Goal: Task Accomplishment & Management: Use online tool/utility

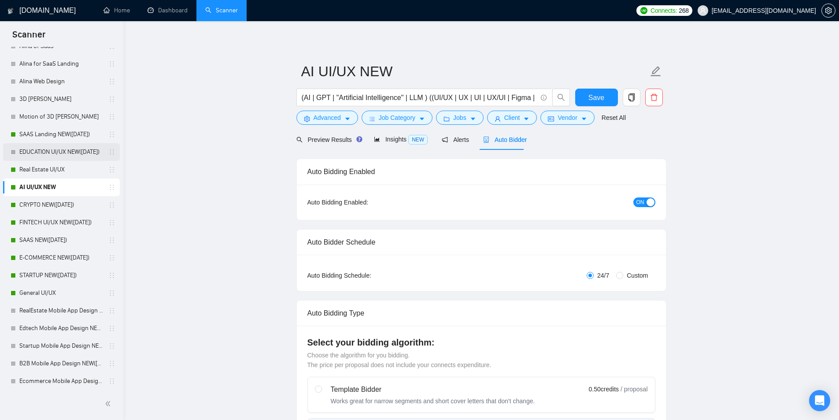
click at [45, 151] on link "EDUCATION UI/UX NEW([DATE])" at bounding box center [61, 152] width 84 height 18
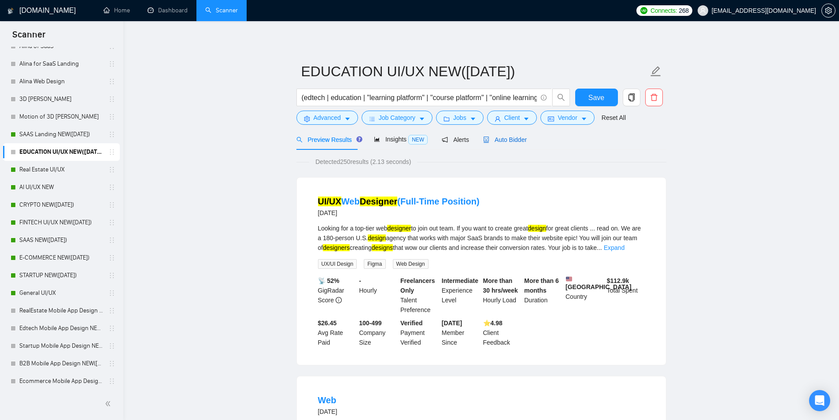
click at [505, 137] on span "Auto Bidder" at bounding box center [505, 139] width 44 height 7
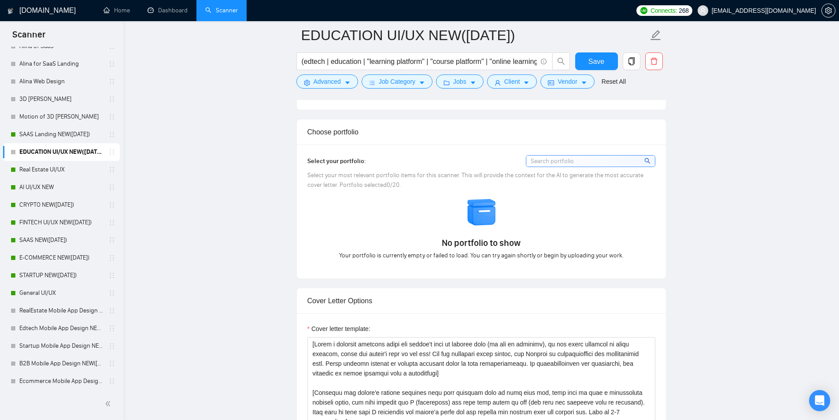
scroll to position [705, 0]
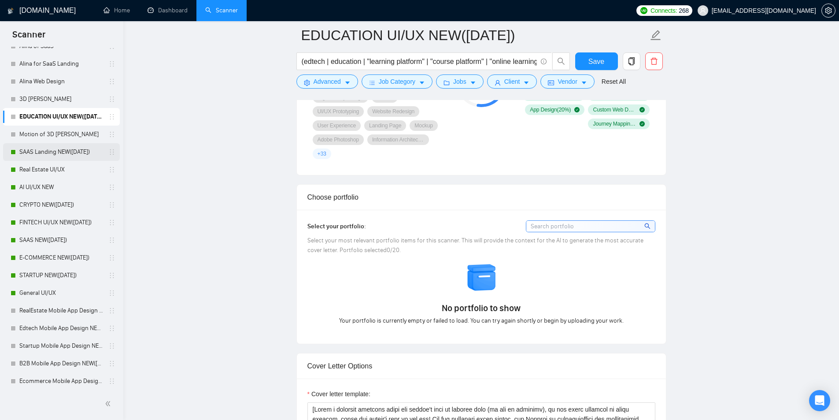
click at [43, 156] on link "SAAS Landing NEW([DATE])" at bounding box center [61, 152] width 84 height 18
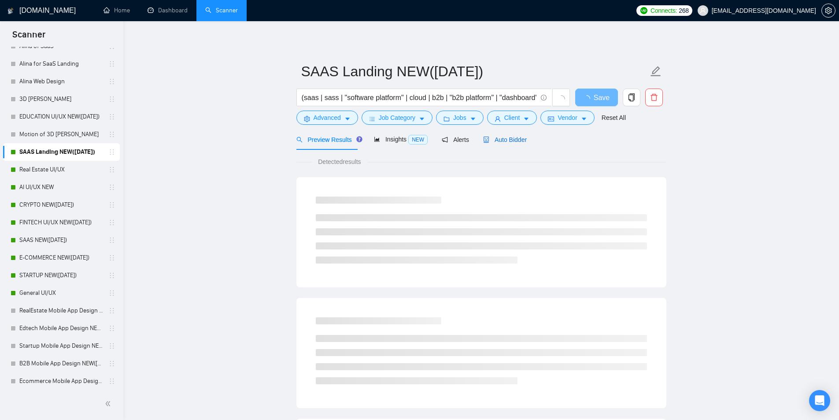
click at [513, 140] on span "Auto Bidder" at bounding box center [505, 139] width 44 height 7
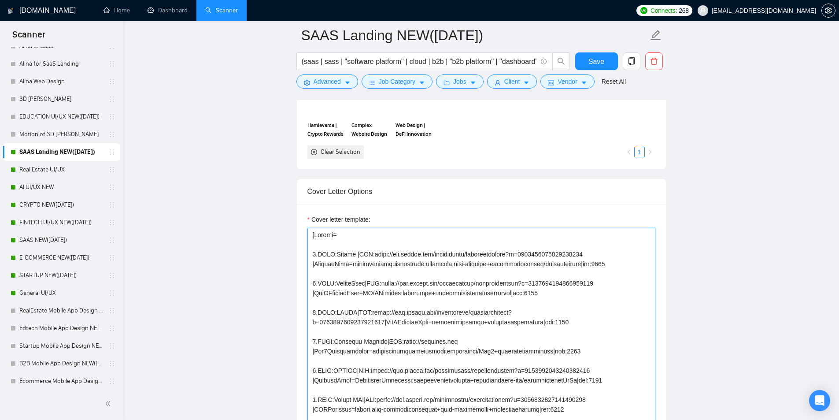
click at [383, 267] on textarea "Cover letter template:" at bounding box center [481, 327] width 348 height 198
click at [383, 270] on textarea "Cover letter template:" at bounding box center [481, 327] width 348 height 198
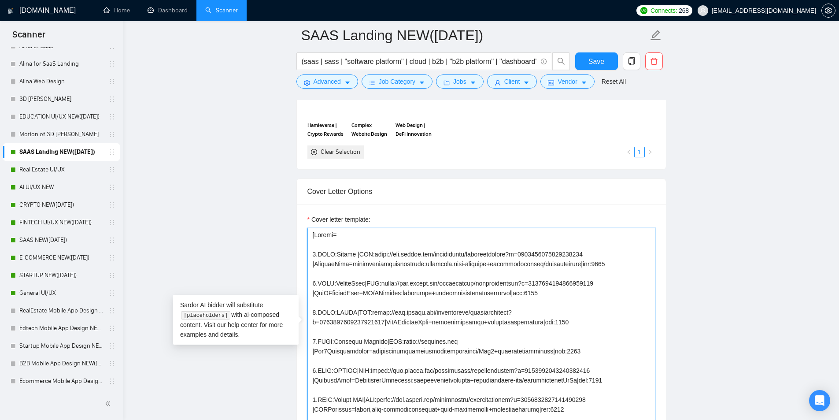
drag, startPoint x: 411, startPoint y: 321, endPoint x: 535, endPoint y: 319, distance: 124.2
click at [535, 319] on textarea "Cover letter template:" at bounding box center [481, 327] width 348 height 198
click at [510, 319] on textarea "Cover letter template:" at bounding box center [481, 327] width 348 height 198
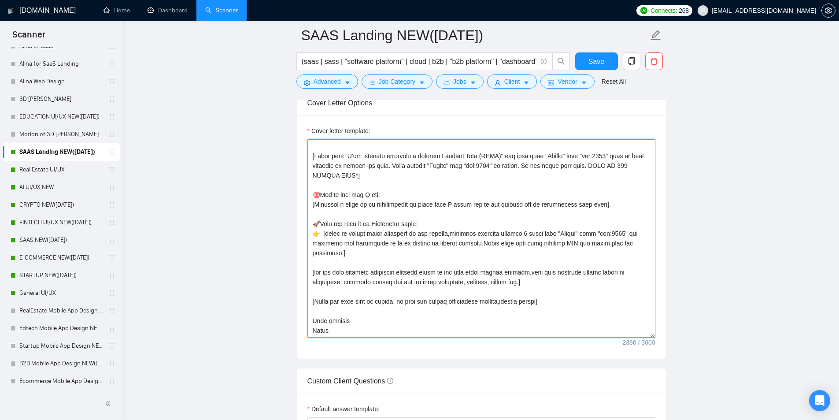
scroll to position [969, 0]
drag, startPoint x: 348, startPoint y: 244, endPoint x: 595, endPoint y: 252, distance: 247.7
click at [595, 252] on textarea "Cover letter template:" at bounding box center [481, 239] width 348 height 198
click at [577, 252] on textarea "Cover letter template:" at bounding box center [481, 239] width 348 height 198
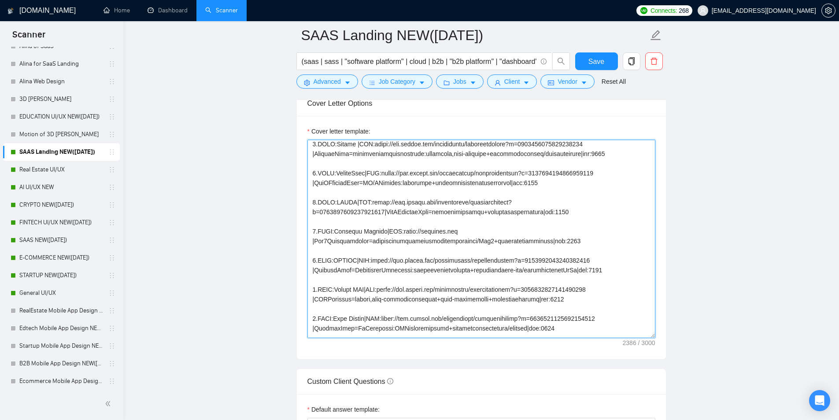
scroll to position [0, 0]
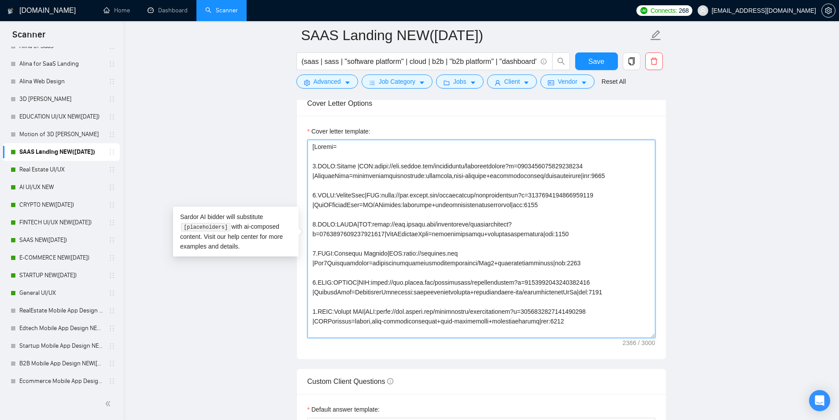
drag, startPoint x: 365, startPoint y: 163, endPoint x: 585, endPoint y: 167, distance: 220.7
click at [585, 167] on textarea "Cover letter template:" at bounding box center [481, 239] width 348 height 198
click at [357, 177] on textarea "Cover letter template:" at bounding box center [481, 239] width 348 height 198
drag, startPoint x: 315, startPoint y: 176, endPoint x: 568, endPoint y: 177, distance: 253.3
click at [568, 177] on textarea "Cover letter template:" at bounding box center [481, 239] width 348 height 198
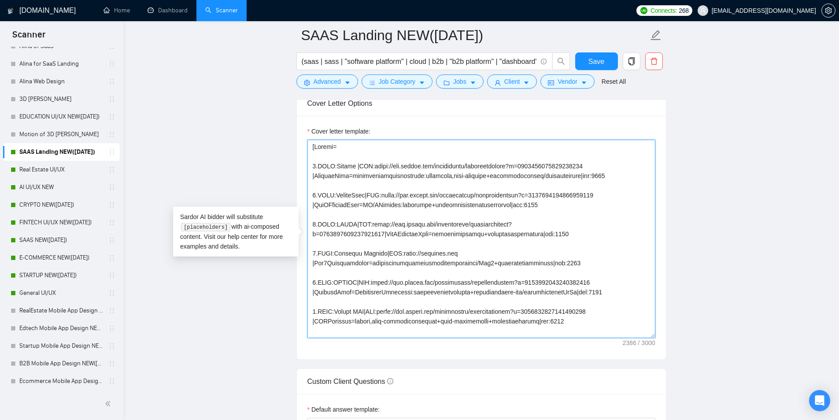
paste textarea "lifeee | Landing Page design | Emotional intro to posthumous personal messages …"
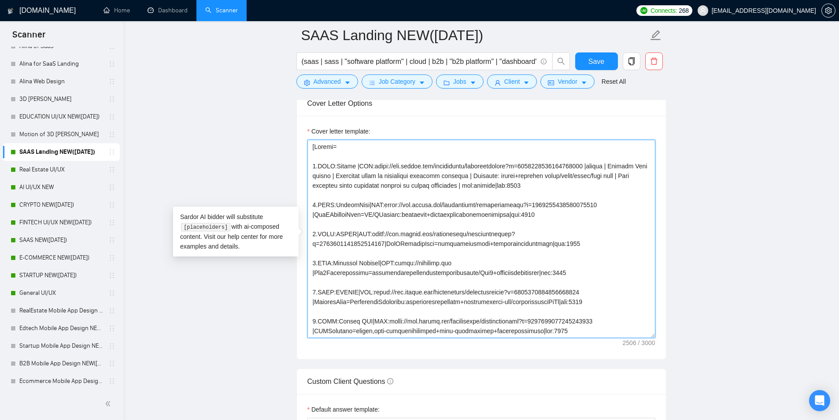
click at [544, 186] on textarea "Cover letter template:" at bounding box center [481, 239] width 348 height 198
drag, startPoint x: 581, startPoint y: 166, endPoint x: 470, endPoint y: 187, distance: 113.0
click at [470, 187] on textarea "Cover letter template:" at bounding box center [481, 239] width 348 height 198
drag, startPoint x: 506, startPoint y: 185, endPoint x: 581, endPoint y: 166, distance: 77.5
click at [581, 166] on textarea "Cover letter template:" at bounding box center [481, 239] width 348 height 198
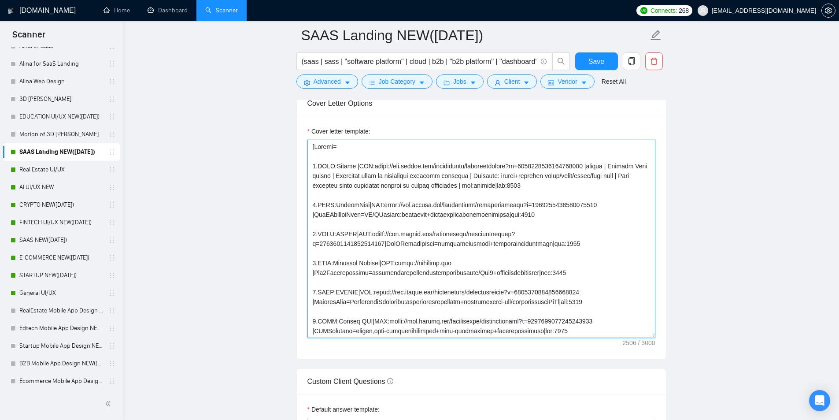
click at [336, 197] on textarea "Cover letter template:" at bounding box center [481, 239] width 348 height 198
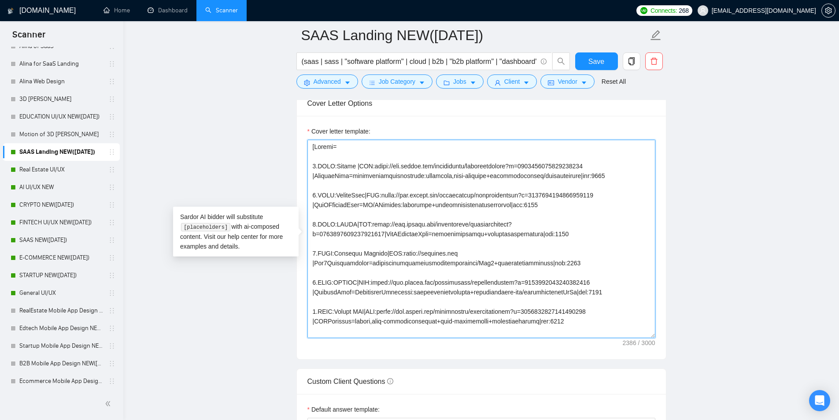
click at [412, 215] on textarea "Cover letter template:" at bounding box center [481, 239] width 348 height 198
type textarea "[Folder= 1.CLNT:Lifeee |URL:[URL][DOMAIN_NAME] |LandingPage=lifeeemessageschedu…"
drag, startPoint x: 314, startPoint y: 173, endPoint x: 568, endPoint y: 176, distance: 254.2
click at [568, 176] on textarea "Cover letter template:" at bounding box center [481, 239] width 348 height 198
click at [389, 203] on textarea "Cover letter template:" at bounding box center [481, 239] width 348 height 198
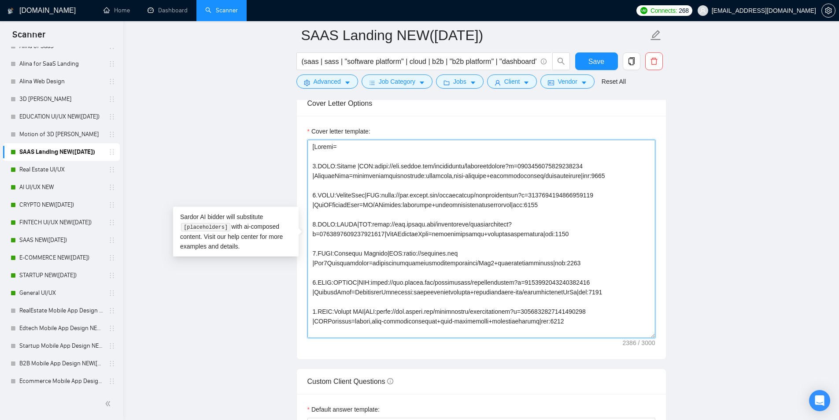
click at [387, 203] on textarea "Cover letter template:" at bounding box center [481, 239] width 348 height 198
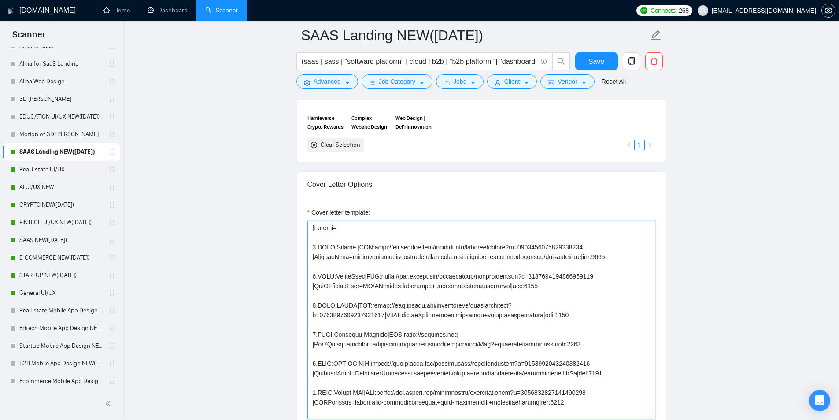
scroll to position [837, 0]
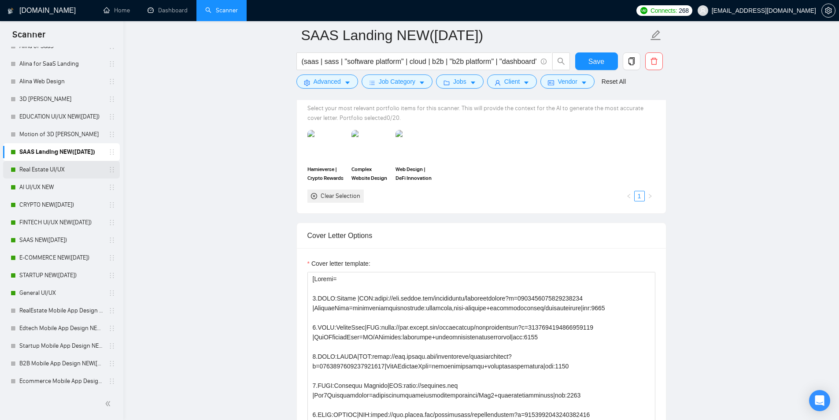
click at [67, 161] on link "Real Estate UI/UX" at bounding box center [61, 170] width 84 height 18
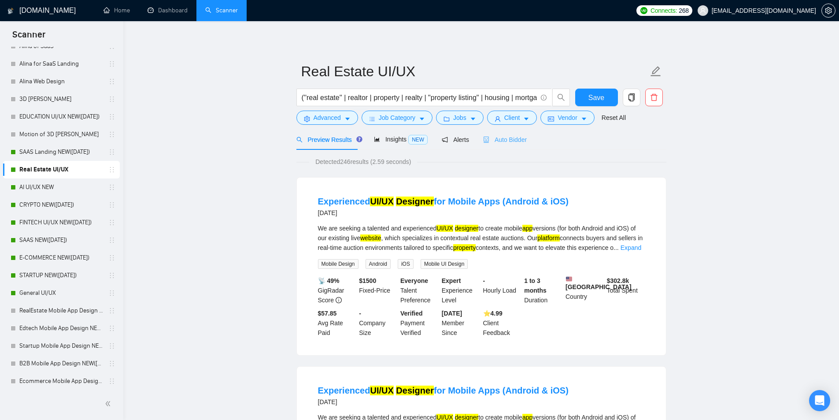
drag, startPoint x: 510, startPoint y: 149, endPoint x: 504, endPoint y: 144, distance: 7.2
click at [510, 149] on div "Auto Bidder" at bounding box center [505, 139] width 44 height 21
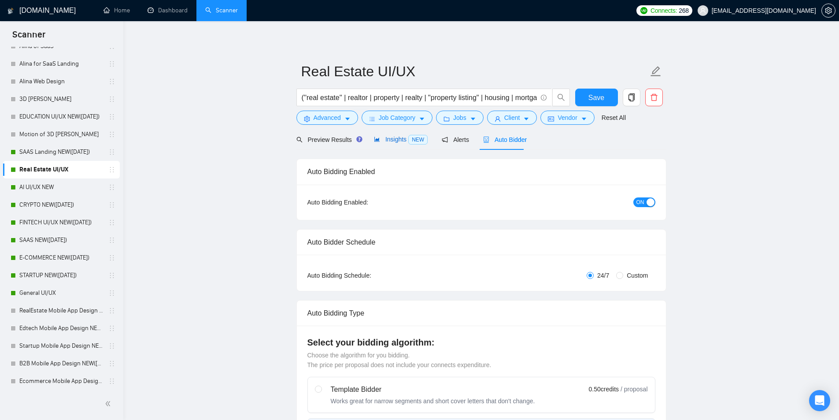
click at [396, 139] on span "Insights NEW" at bounding box center [401, 139] width 54 height 7
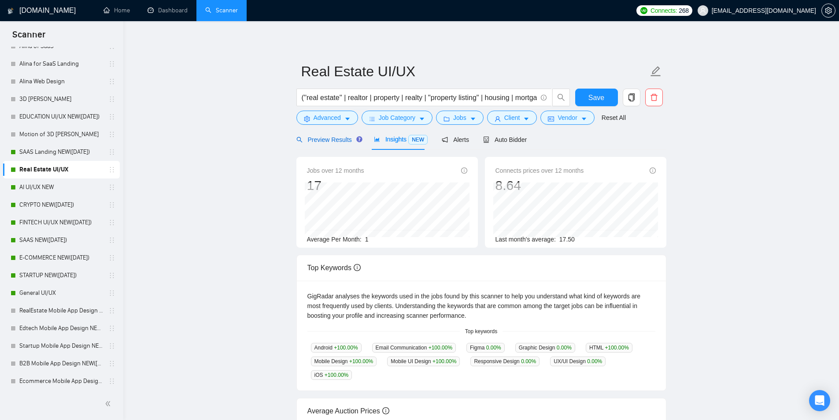
click at [321, 138] on span "Preview Results" at bounding box center [327, 139] width 63 height 7
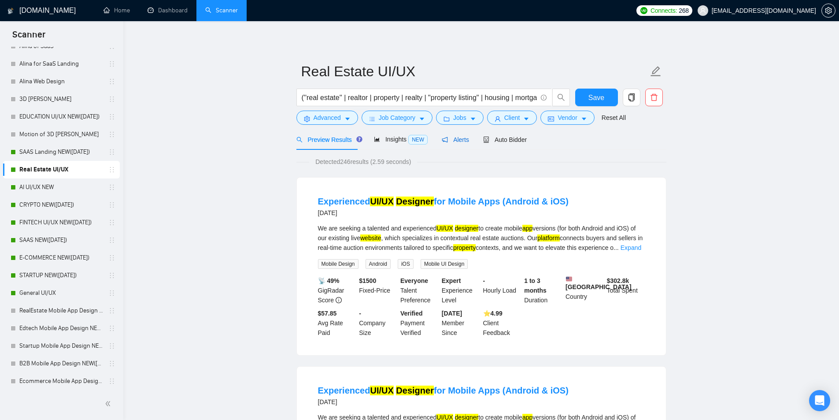
click at [444, 141] on icon "notification" at bounding box center [445, 140] width 6 height 6
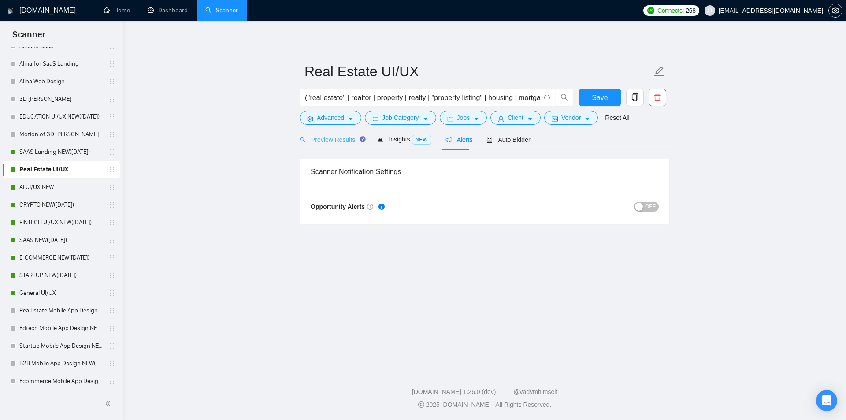
click at [318, 147] on div "Preview Results" at bounding box center [331, 139] width 63 height 21
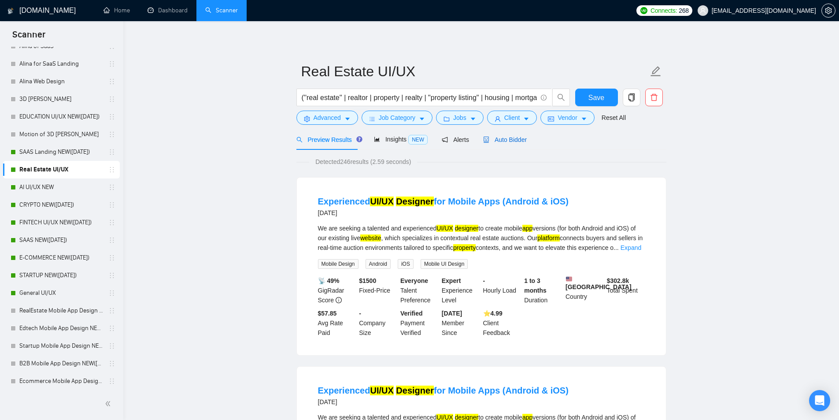
click at [499, 142] on span "Auto Bidder" at bounding box center [505, 139] width 44 height 7
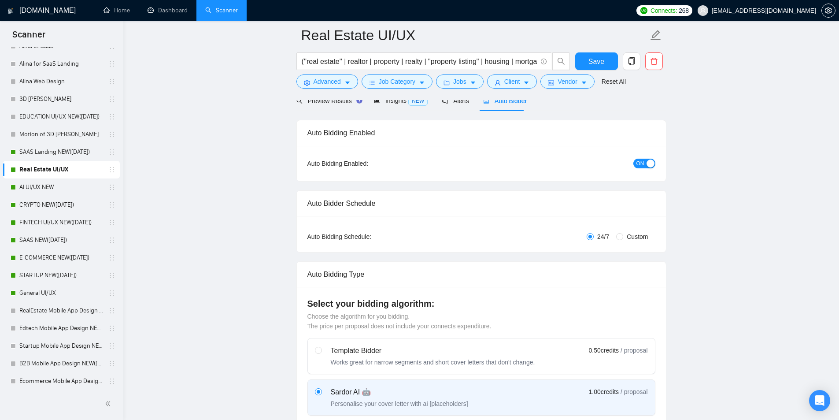
scroll to position [88, 0]
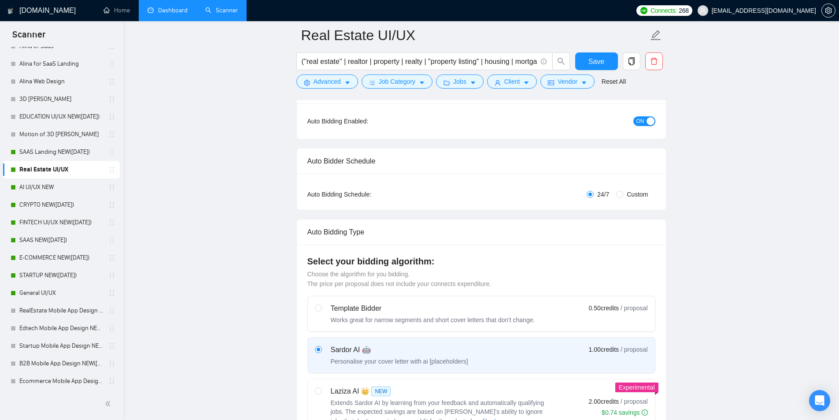
click at [158, 14] on link "Dashboard" at bounding box center [168, 10] width 40 height 7
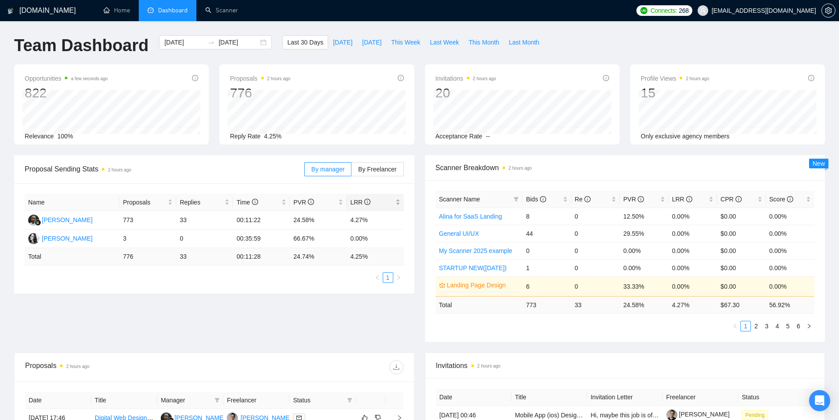
click at [365, 202] on icon "info-circle" at bounding box center [367, 202] width 6 height 6
click at [205, 14] on link "Scanner" at bounding box center [221, 10] width 33 height 7
